Goal: Task Accomplishment & Management: Complete application form

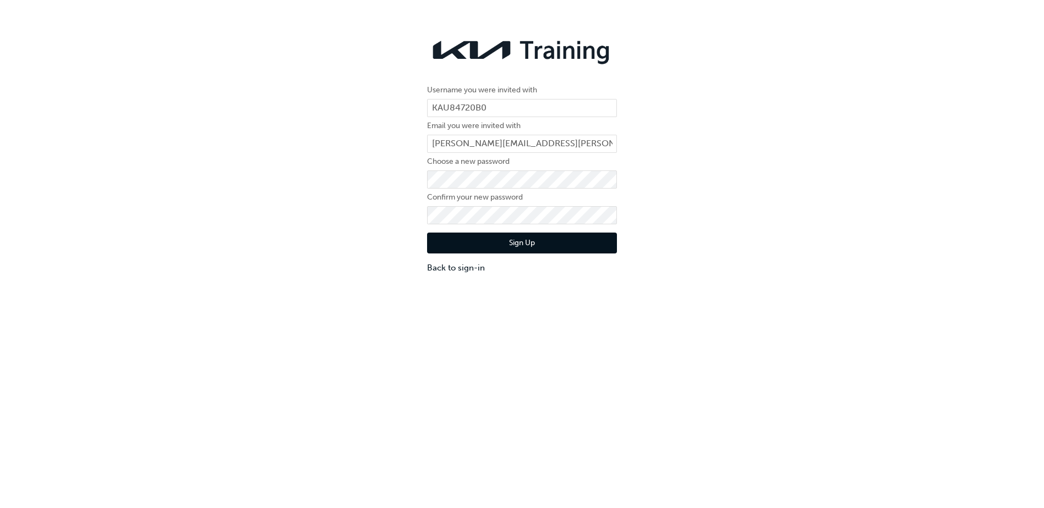
click at [666, 246] on div "Username you were invited with KAU84720B0 Email you were invited with [PERSON_N…" at bounding box center [522, 153] width 1044 height 257
click at [645, 332] on div "Username you were invited with KAU84720B0 Email you were invited with [PERSON_N…" at bounding box center [522, 279] width 1044 height 508
click at [554, 244] on button "Sign Up" at bounding box center [522, 243] width 190 height 21
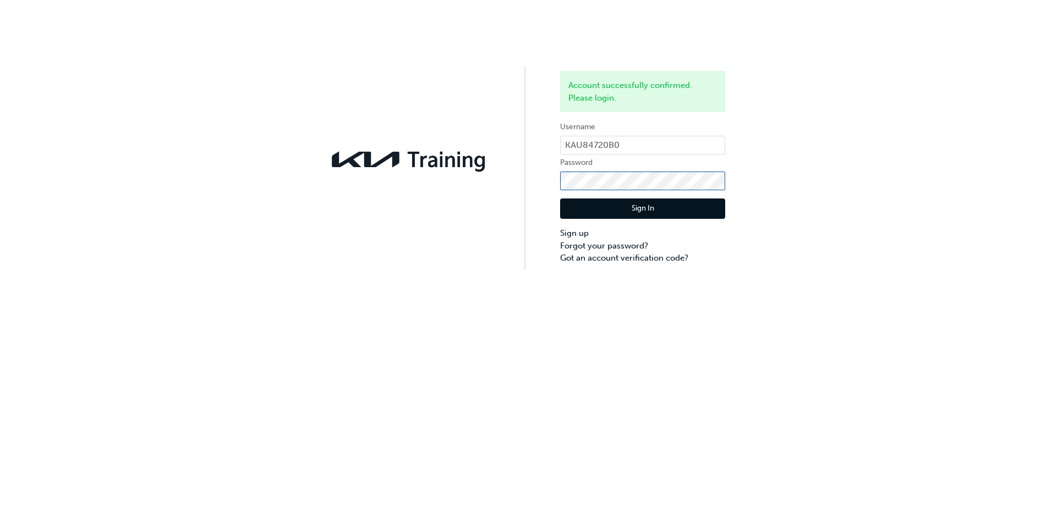
click button "Sign In" at bounding box center [642, 209] width 165 height 21
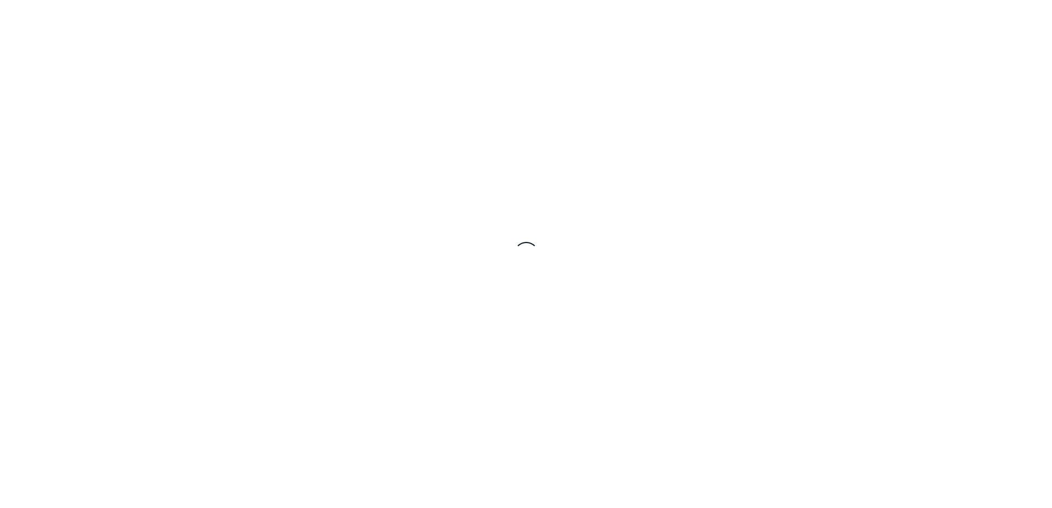
click at [1018, 179] on div at bounding box center [526, 254] width 1052 height 508
